Goal: Task Accomplishment & Management: Use online tool/utility

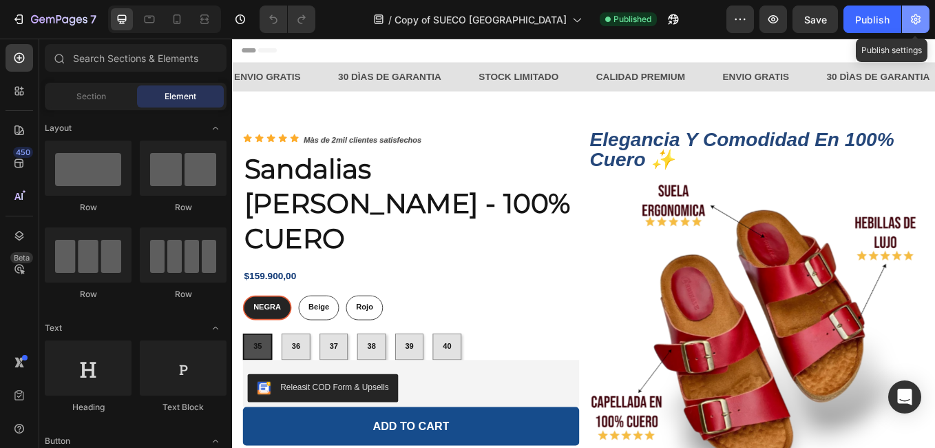
click at [911, 28] on button "button" at bounding box center [916, 20] width 28 height 28
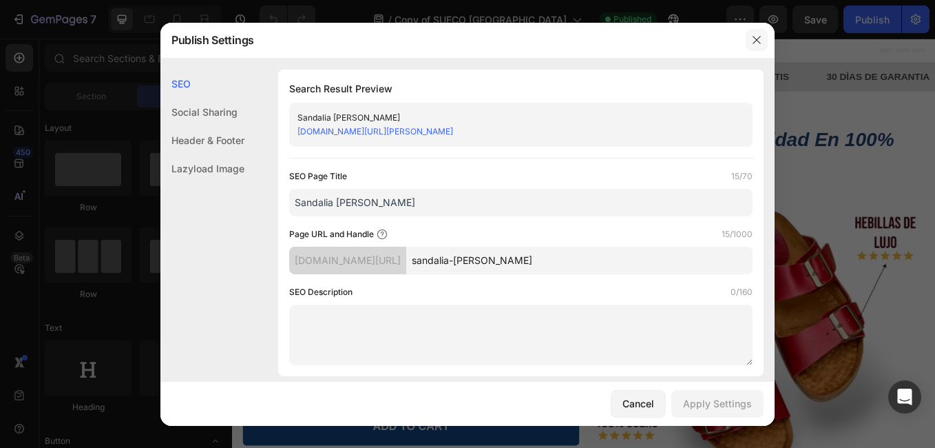
click at [753, 40] on icon "button" at bounding box center [756, 39] width 11 height 11
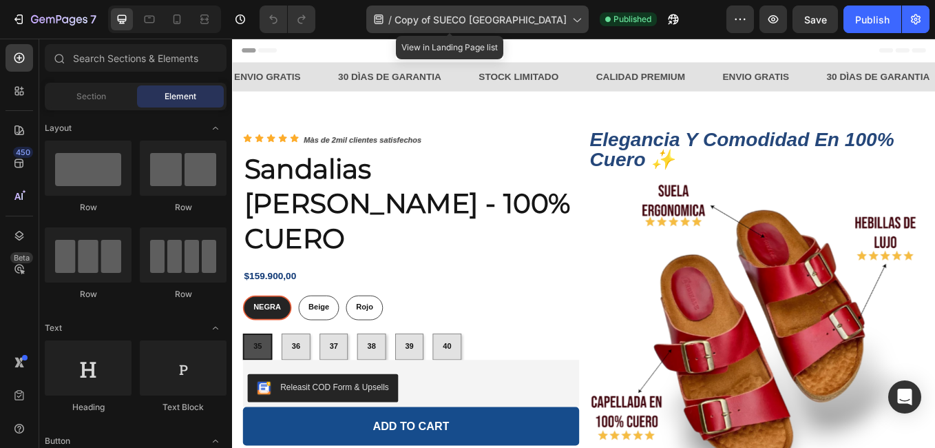
click at [537, 22] on span "Copy of SUECO [GEOGRAPHIC_DATA]" at bounding box center [481, 19] width 172 height 14
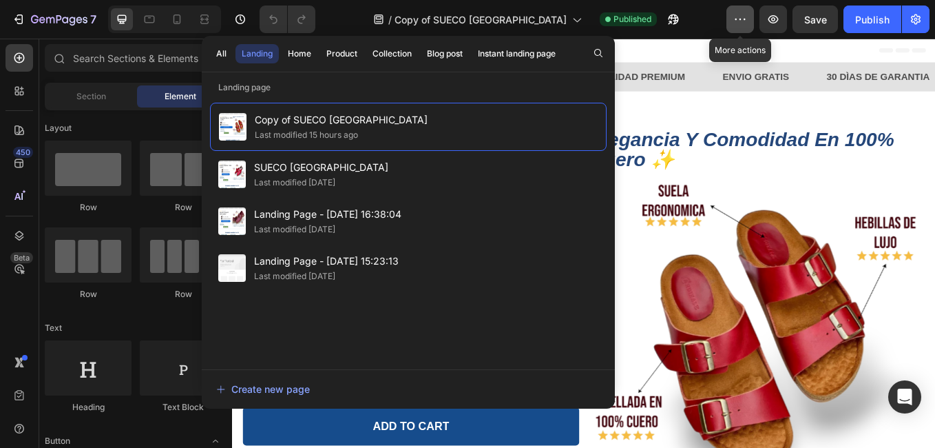
click at [740, 17] on icon "button" at bounding box center [741, 19] width 14 height 14
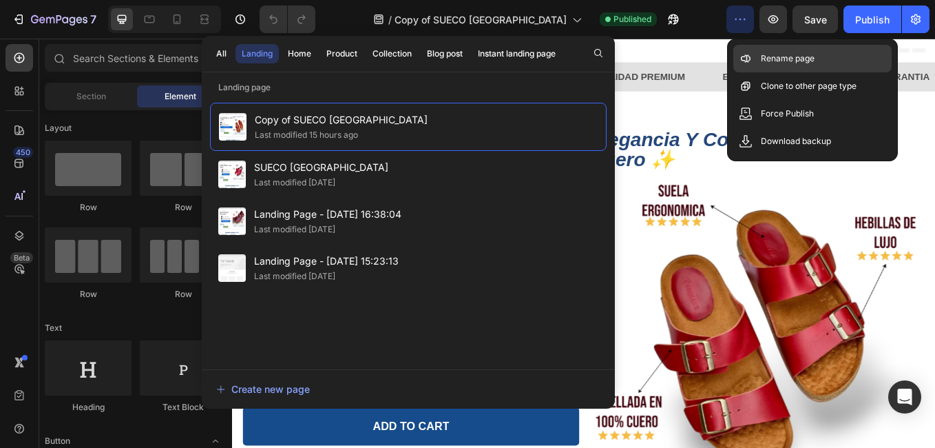
click at [773, 57] on p "Rename page" at bounding box center [788, 59] width 54 height 14
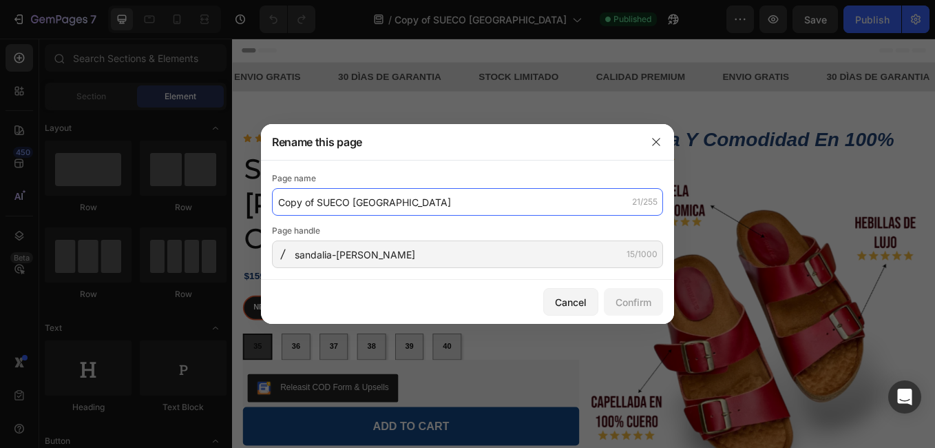
click at [521, 200] on input "Copy of SUECO [GEOGRAPHIC_DATA]" at bounding box center [467, 202] width 391 height 28
type input "sandalia [PERSON_NAME]"
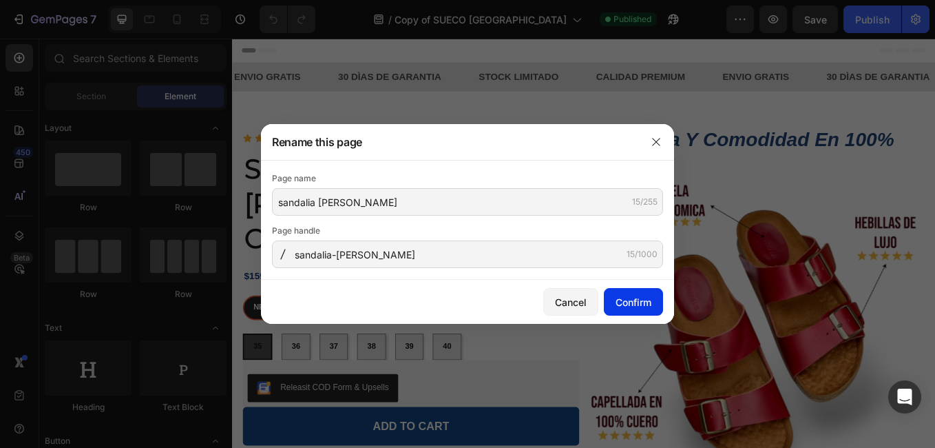
click at [631, 309] on button "Confirm" at bounding box center [633, 302] width 59 height 28
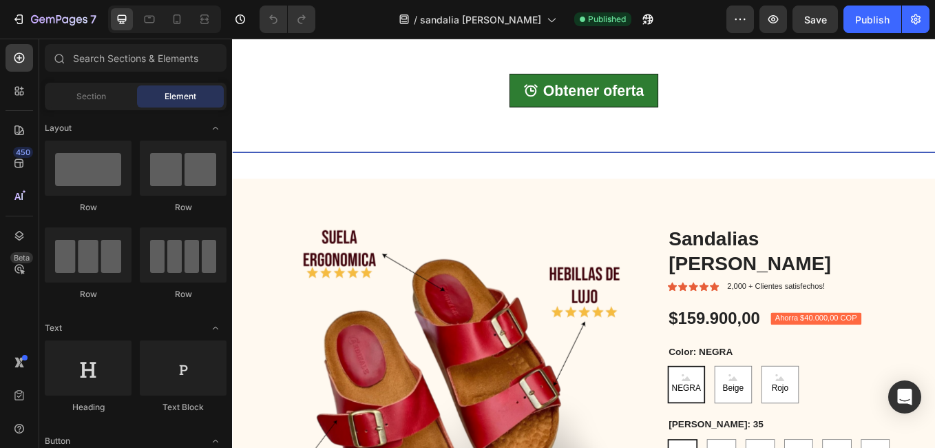
scroll to position [2011, 0]
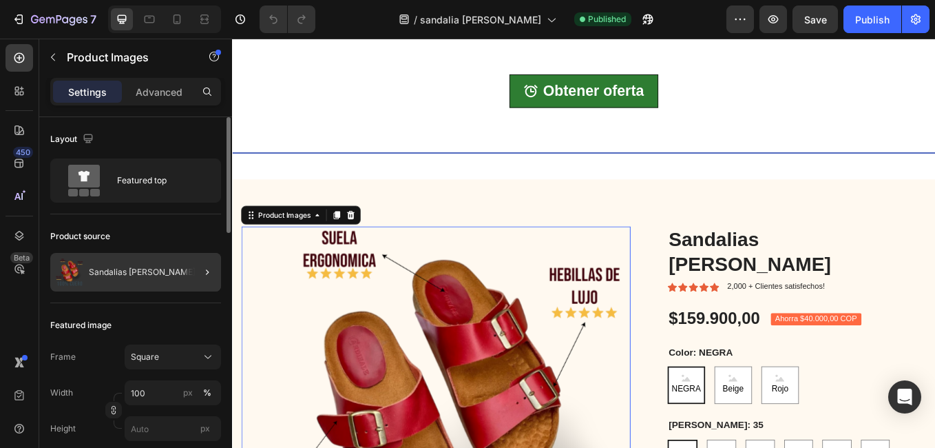
click at [197, 273] on div at bounding box center [202, 272] width 39 height 39
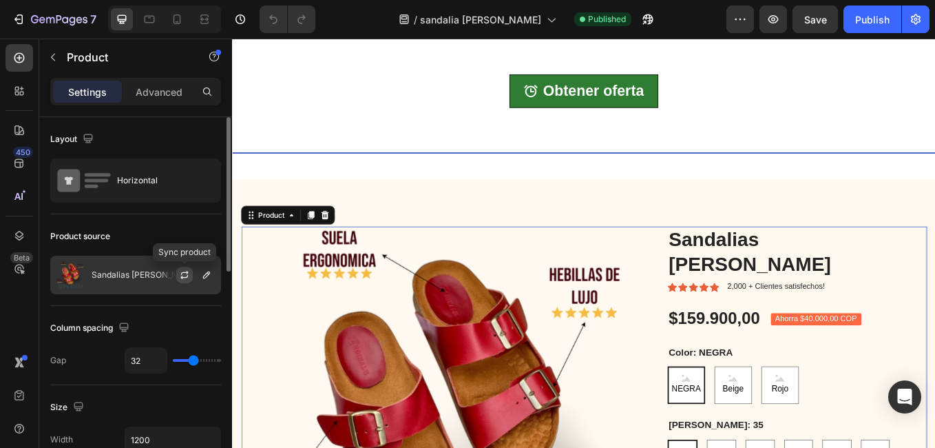
click at [185, 273] on icon "button" at bounding box center [184, 274] width 11 height 11
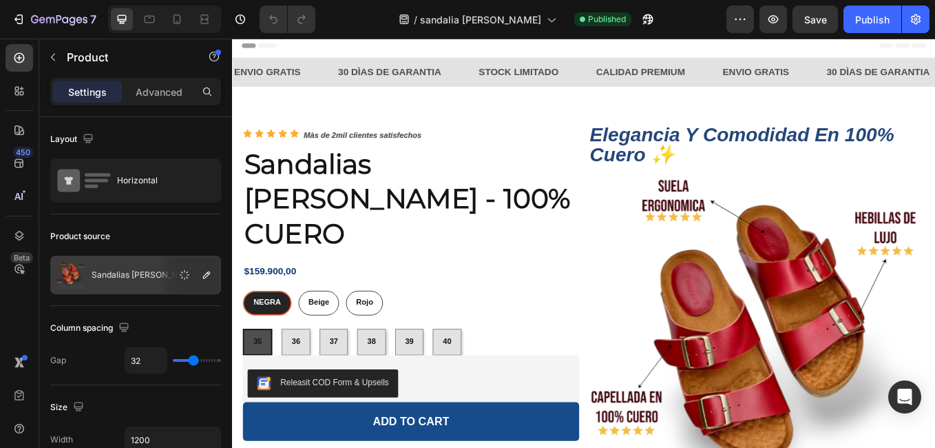
scroll to position [0, 0]
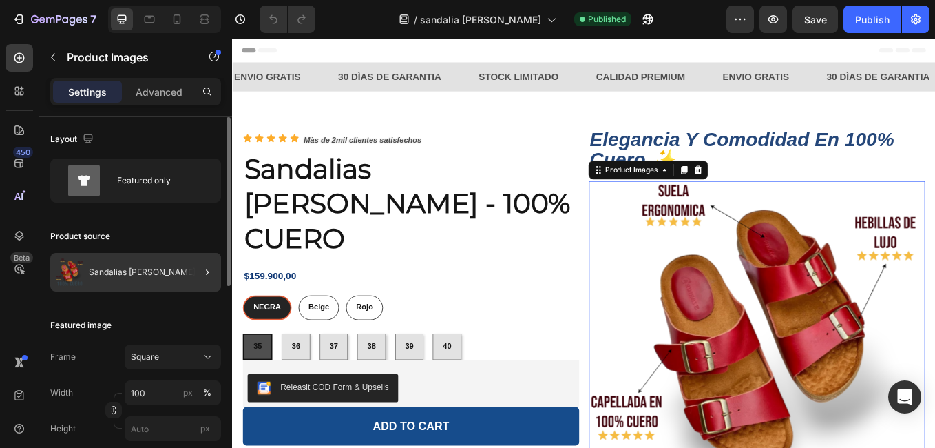
click at [197, 272] on div at bounding box center [202, 272] width 39 height 39
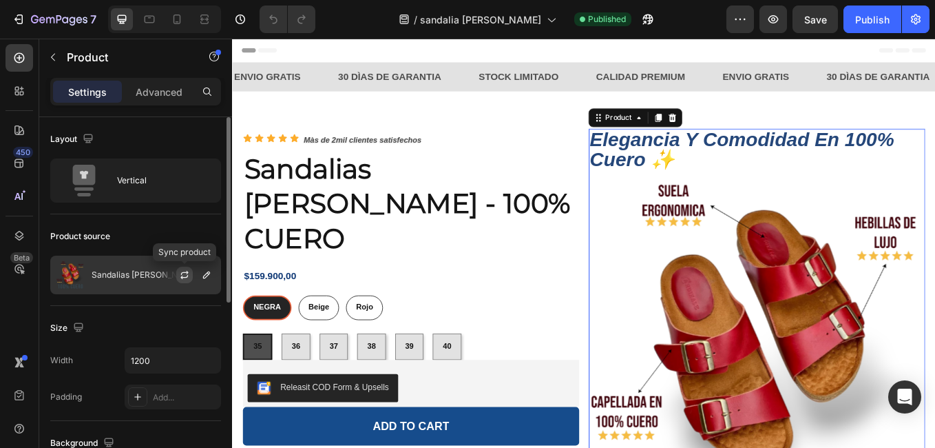
click at [184, 275] on icon "button" at bounding box center [184, 274] width 11 height 11
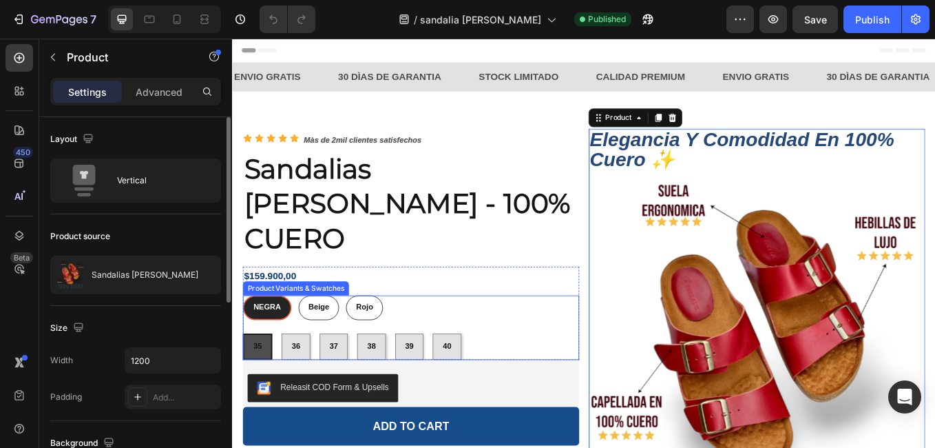
click at [543, 340] on div "NEGRA NEGRA NEGRA Beige Beige Beige Rojo Rojo Rojo 35 35 35 36 36 36 37 37 37 3…" at bounding box center [442, 378] width 395 height 76
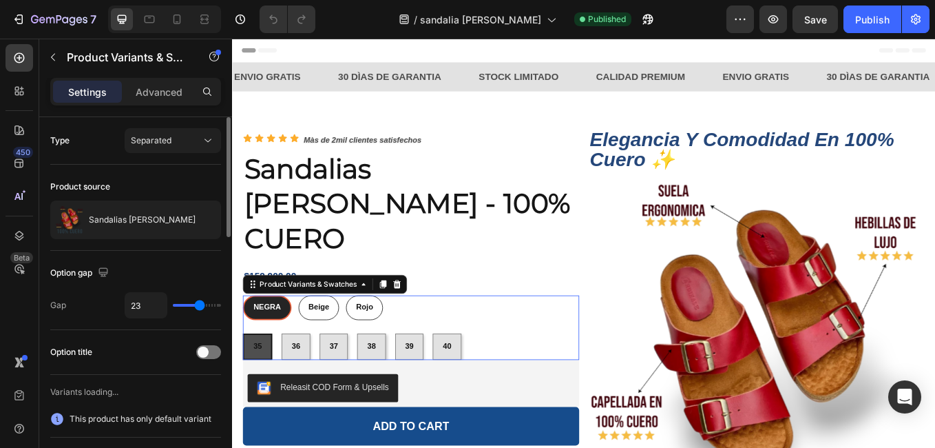
click at [543, 340] on div "NEGRA NEGRA NEGRA Beige Beige Beige Rojo Rojo Rojo 35 35 35 36 36 36 37 37 37 3…" at bounding box center [442, 378] width 395 height 76
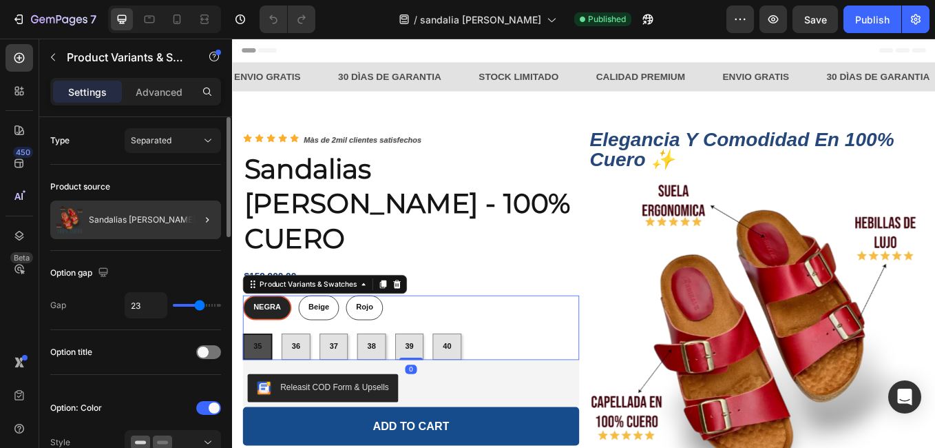
click at [191, 222] on div at bounding box center [202, 219] width 39 height 39
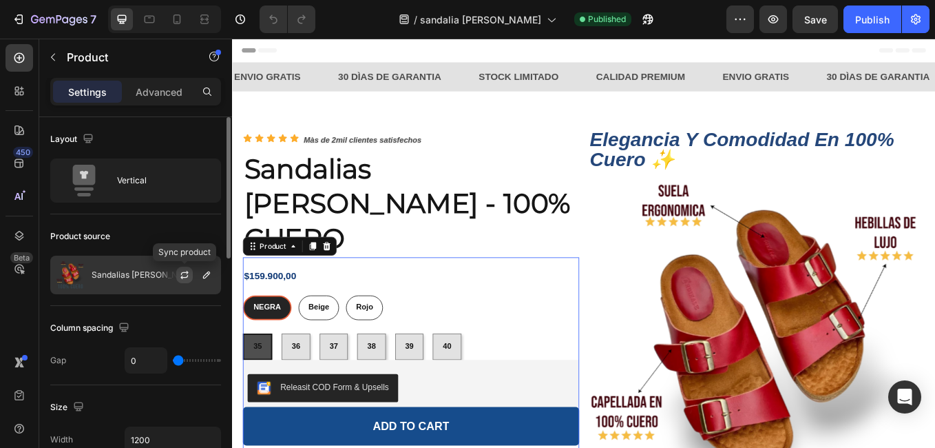
click at [186, 271] on icon "button" at bounding box center [184, 274] width 11 height 11
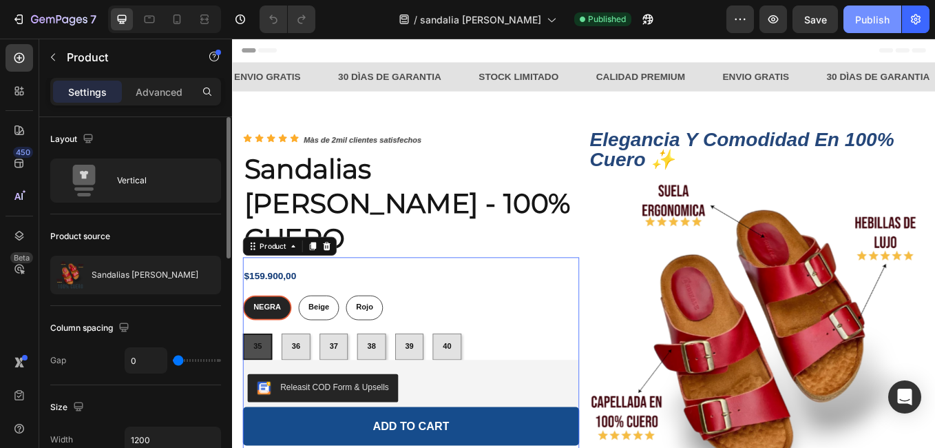
click at [855, 29] on button "Publish" at bounding box center [873, 20] width 58 height 28
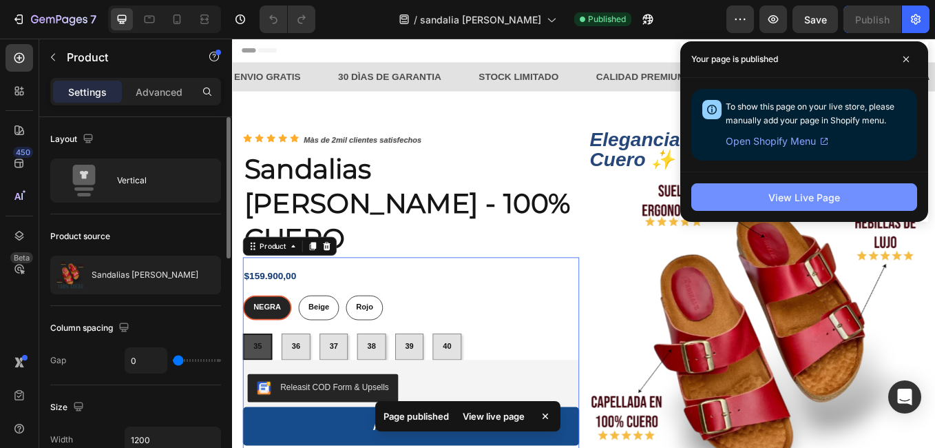
click at [787, 194] on div "View Live Page" at bounding box center [805, 197] width 72 height 14
